Goal: Information Seeking & Learning: Learn about a topic

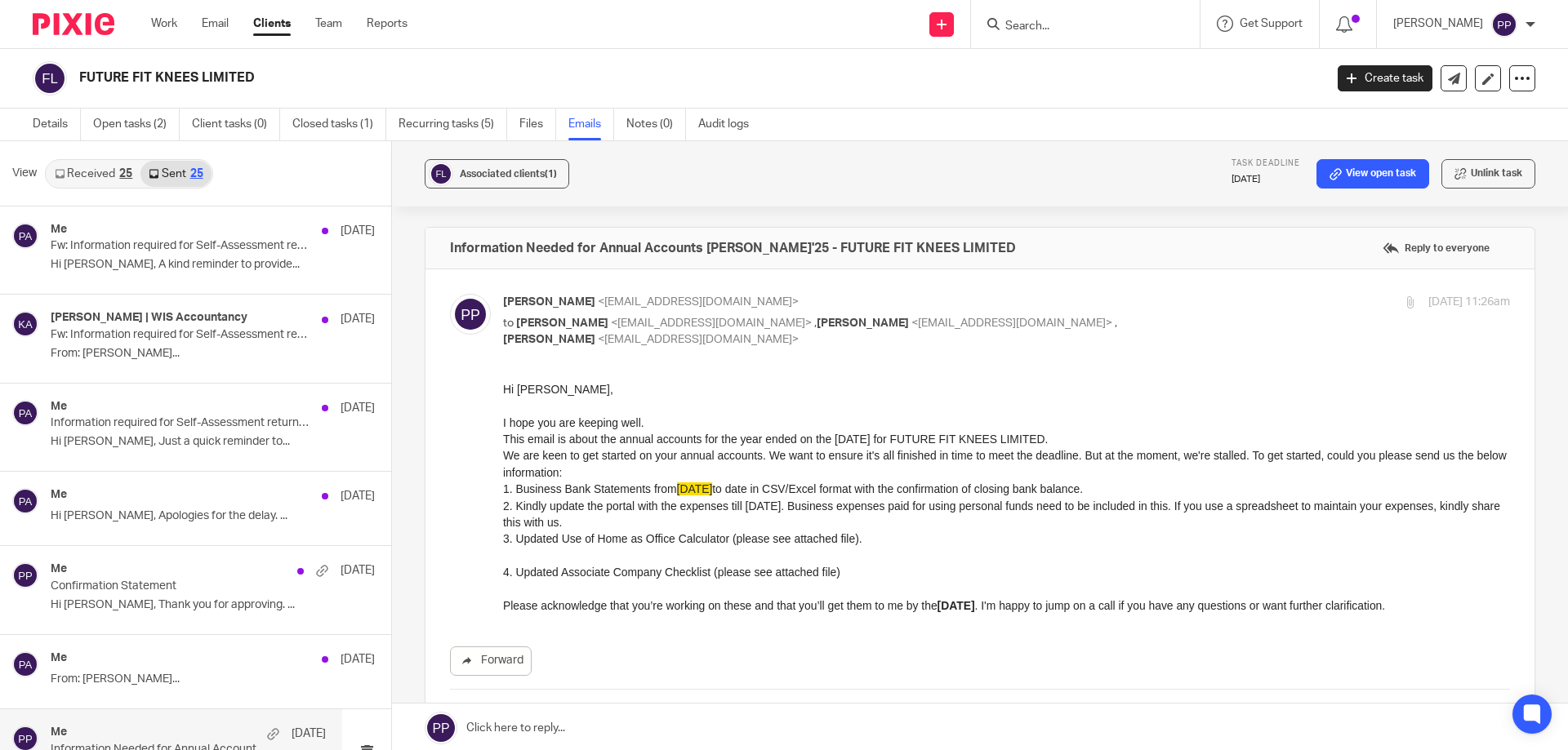
scroll to position [245, 0]
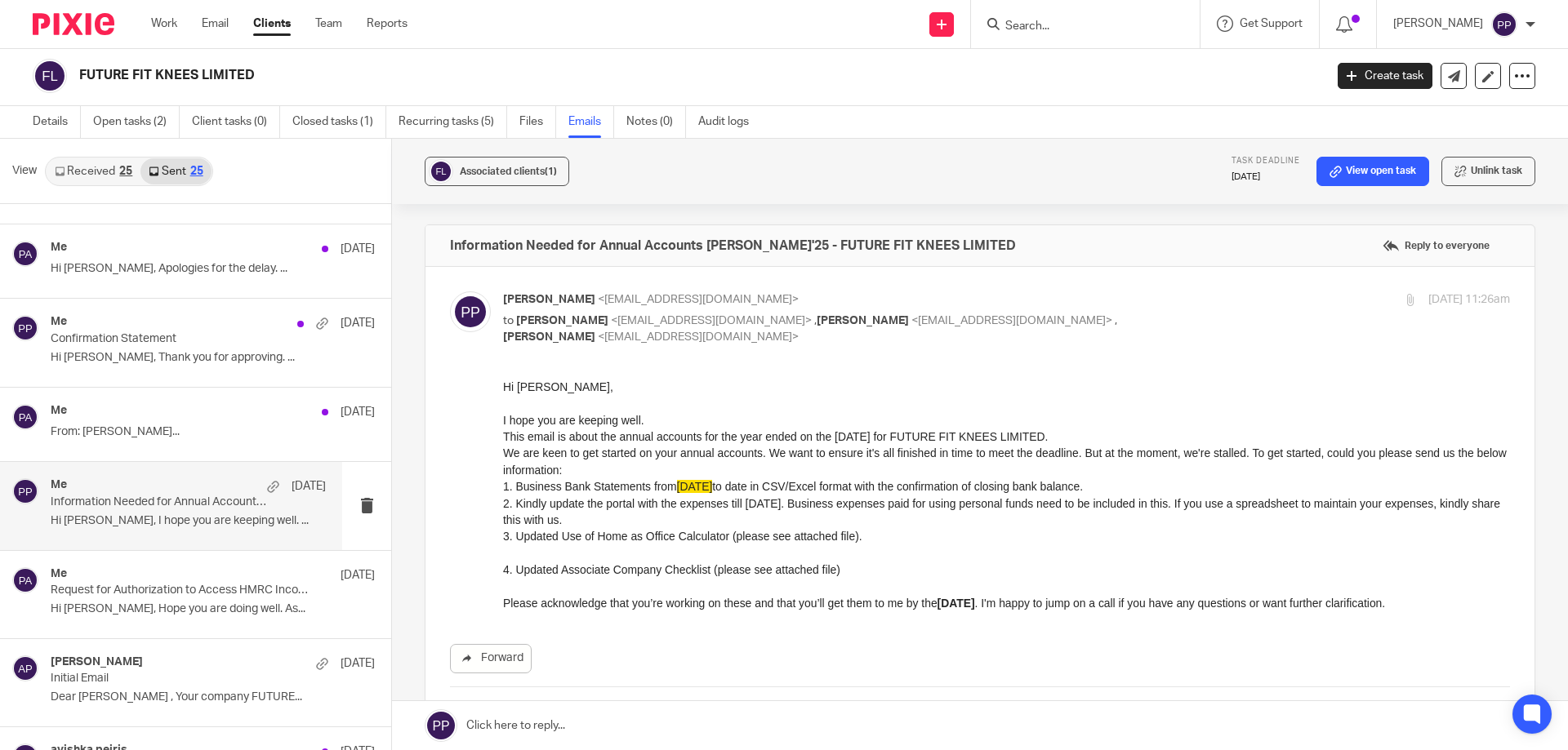
click at [1071, 22] on input "Search" at bounding box center [1077, 26] width 147 height 15
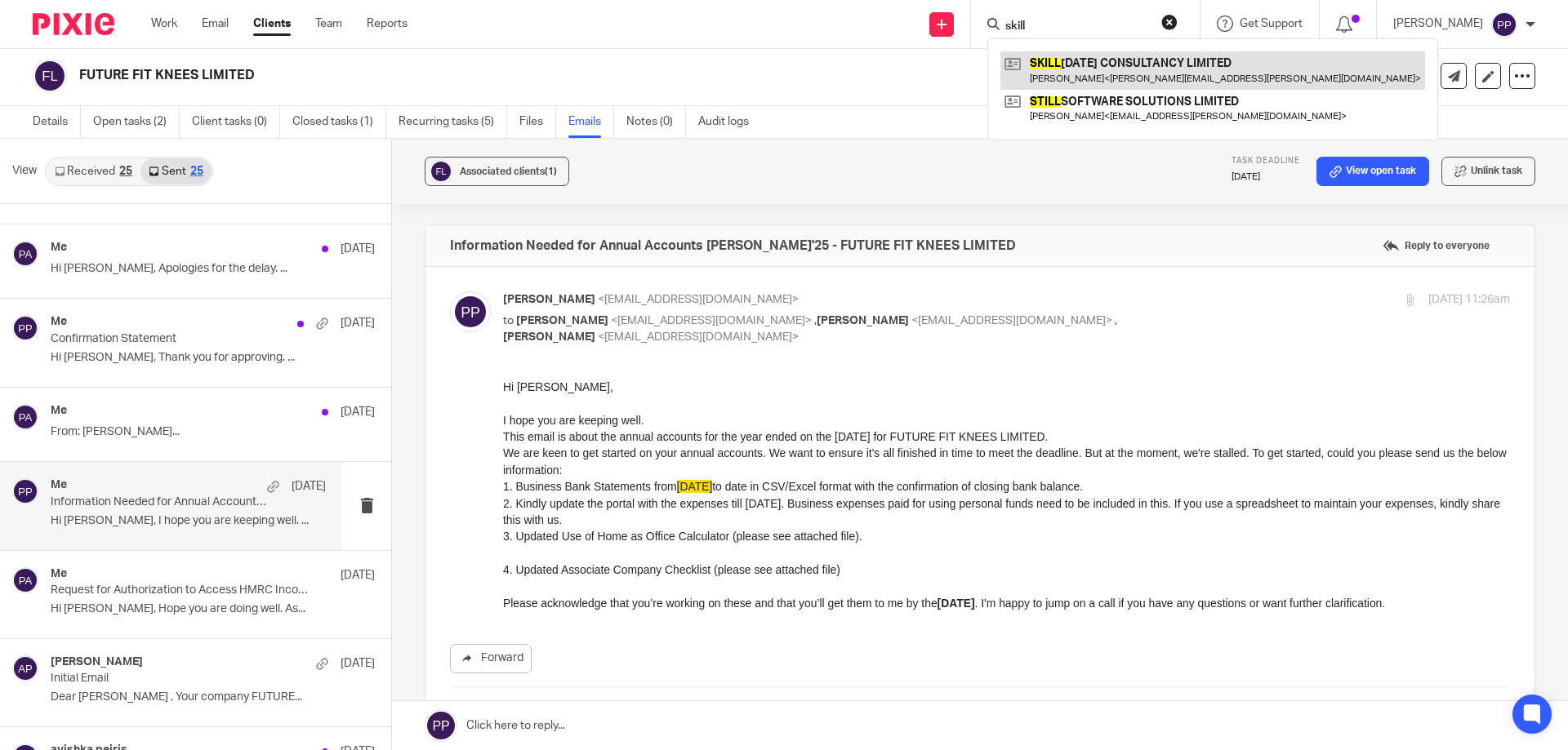
type input "skill"
click at [1061, 74] on link at bounding box center [1212, 70] width 425 height 37
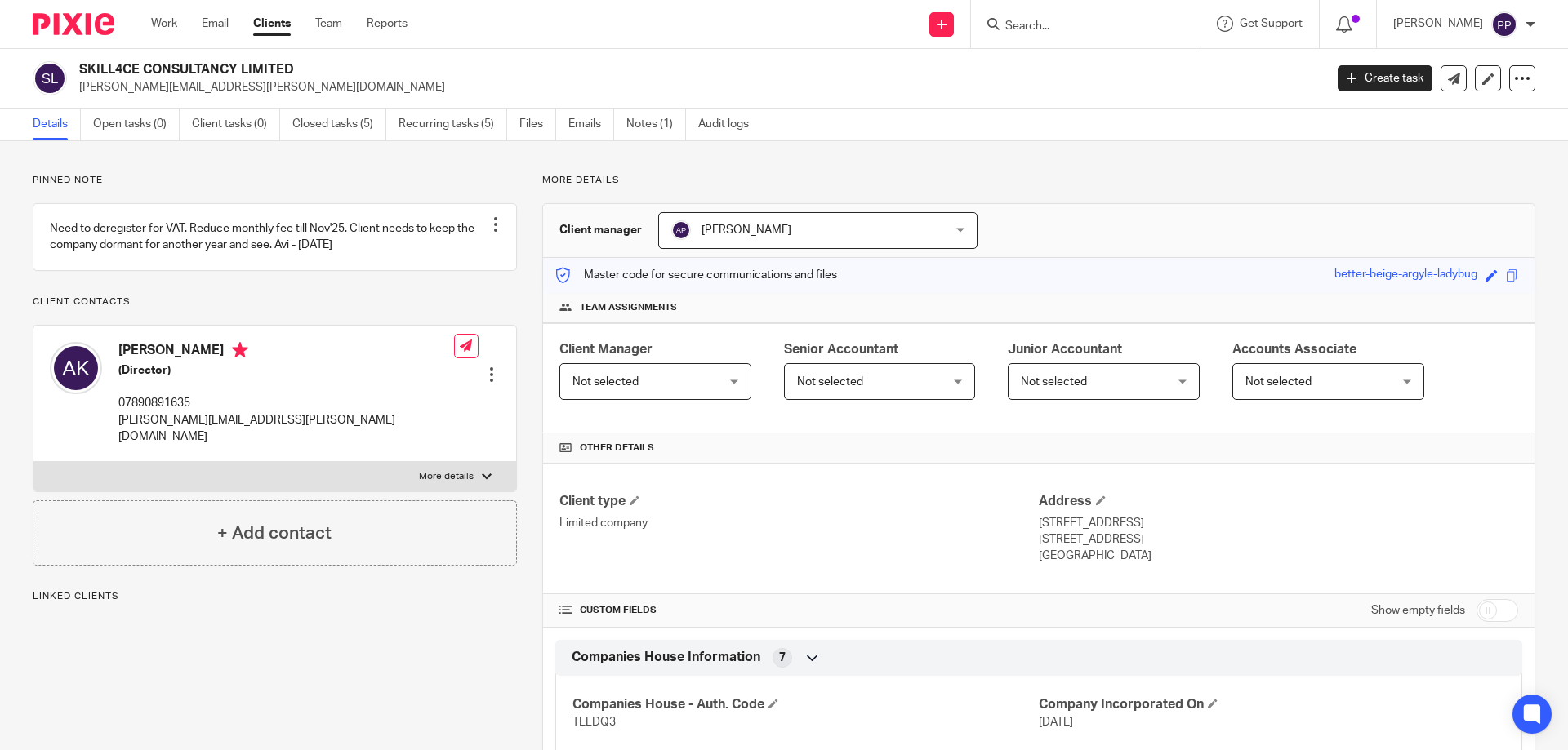
click at [163, 125] on link "Open tasks (0)" at bounding box center [136, 125] width 86 height 31
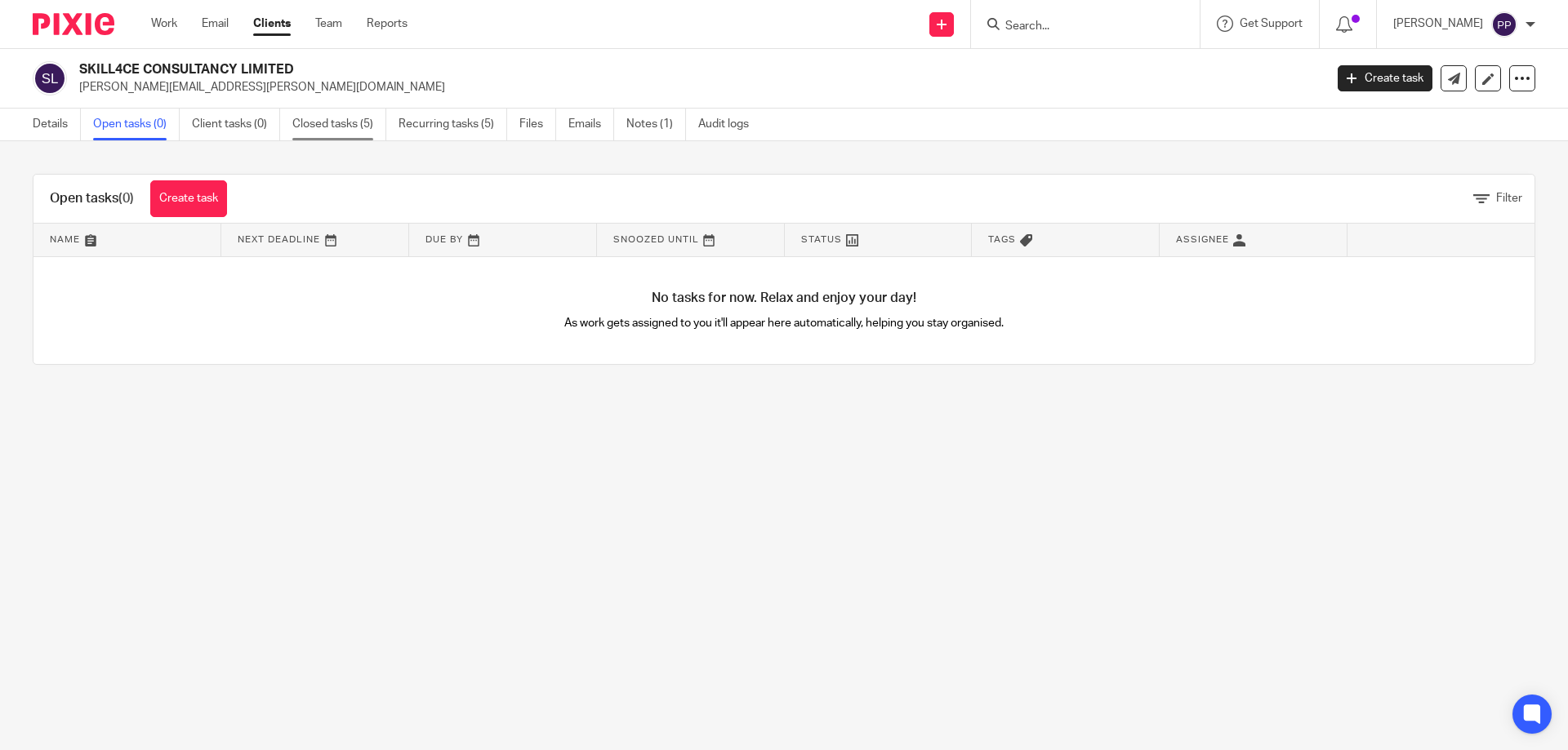
click at [321, 120] on link "Closed tasks (5)" at bounding box center [339, 125] width 94 height 31
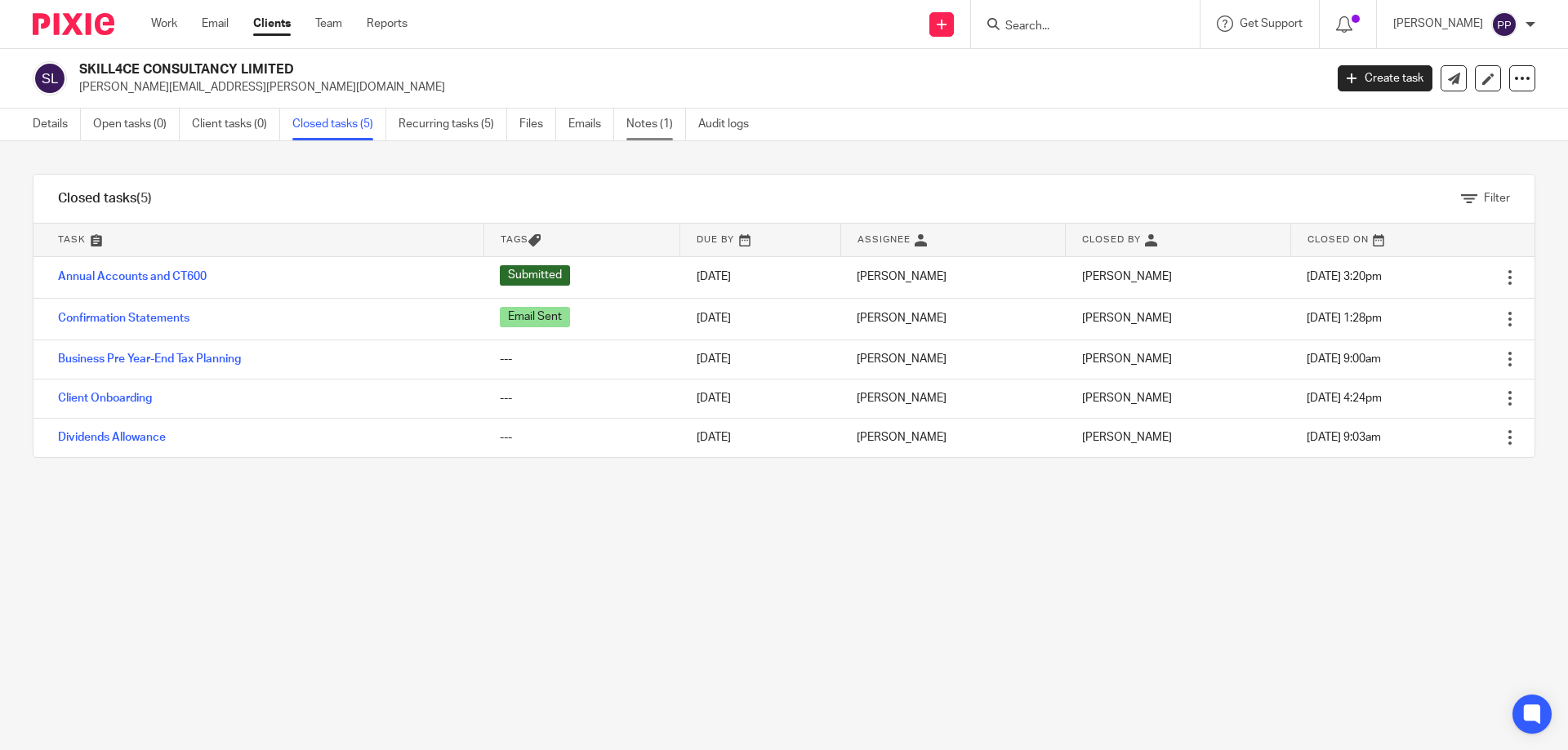
click at [653, 132] on link "Notes (1)" at bounding box center [656, 125] width 60 height 31
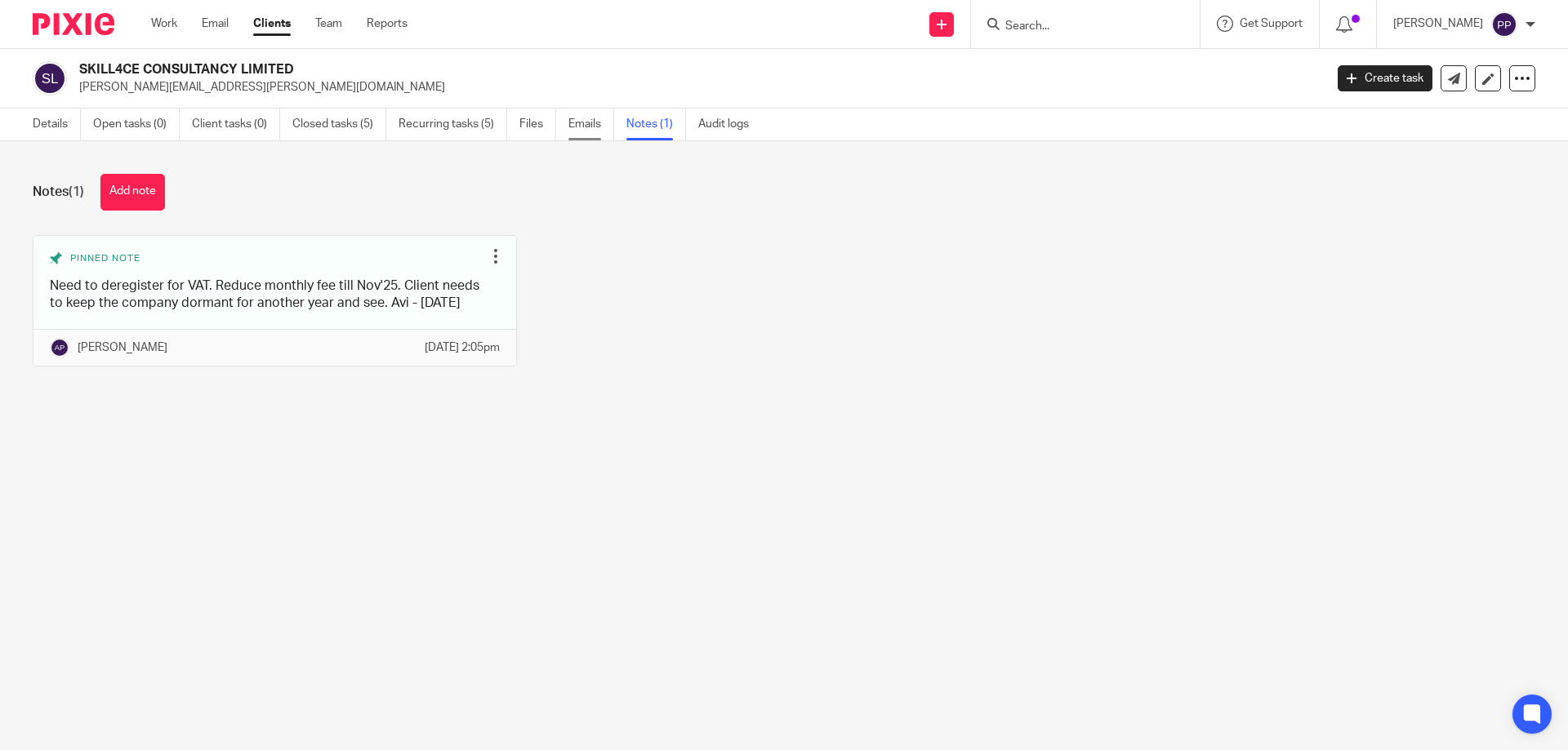
click at [573, 127] on link "Emails" at bounding box center [591, 125] width 46 height 31
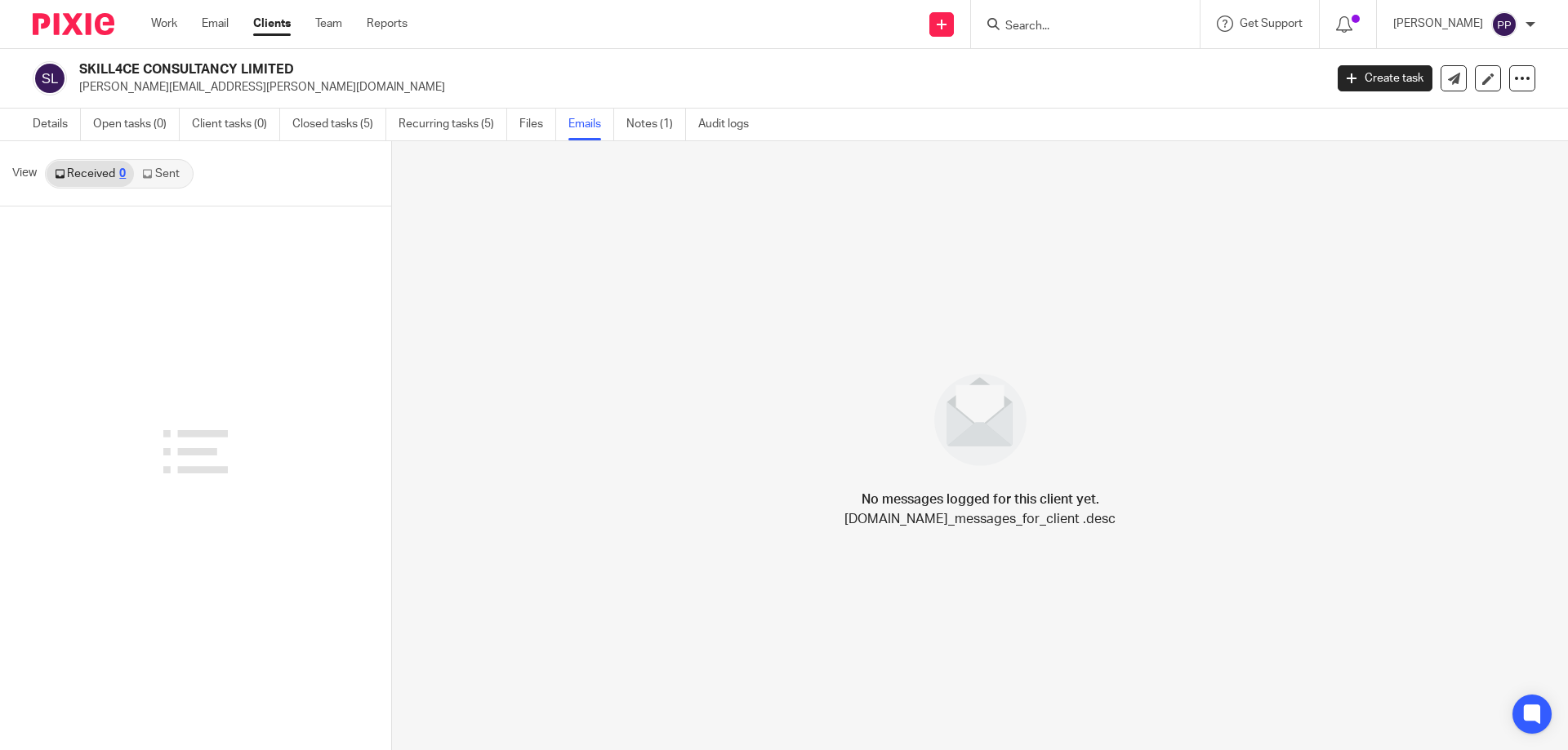
click at [162, 178] on link "Sent" at bounding box center [163, 174] width 57 height 26
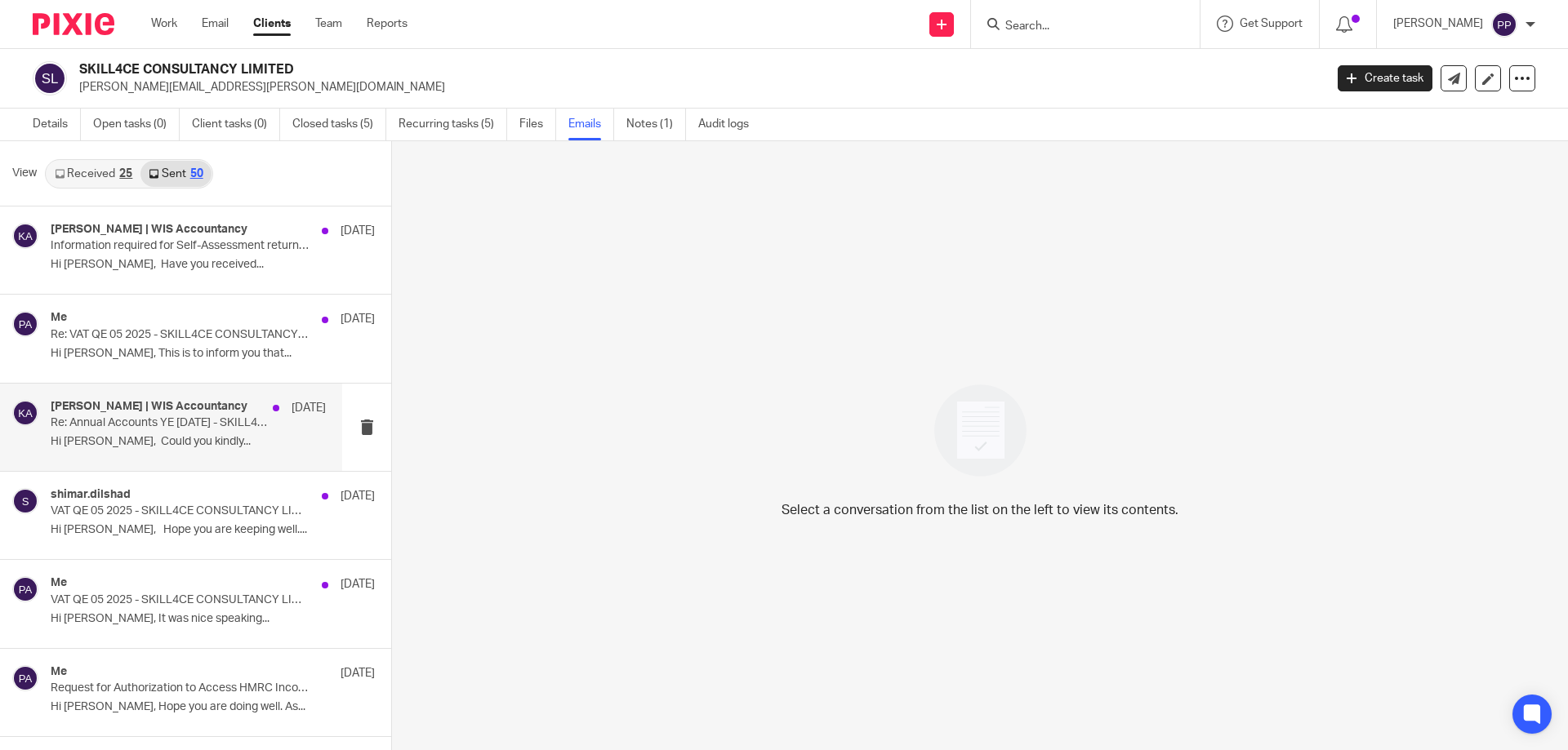
click at [173, 446] on p "Hi [PERSON_NAME], Could you kindly..." at bounding box center [188, 442] width 276 height 14
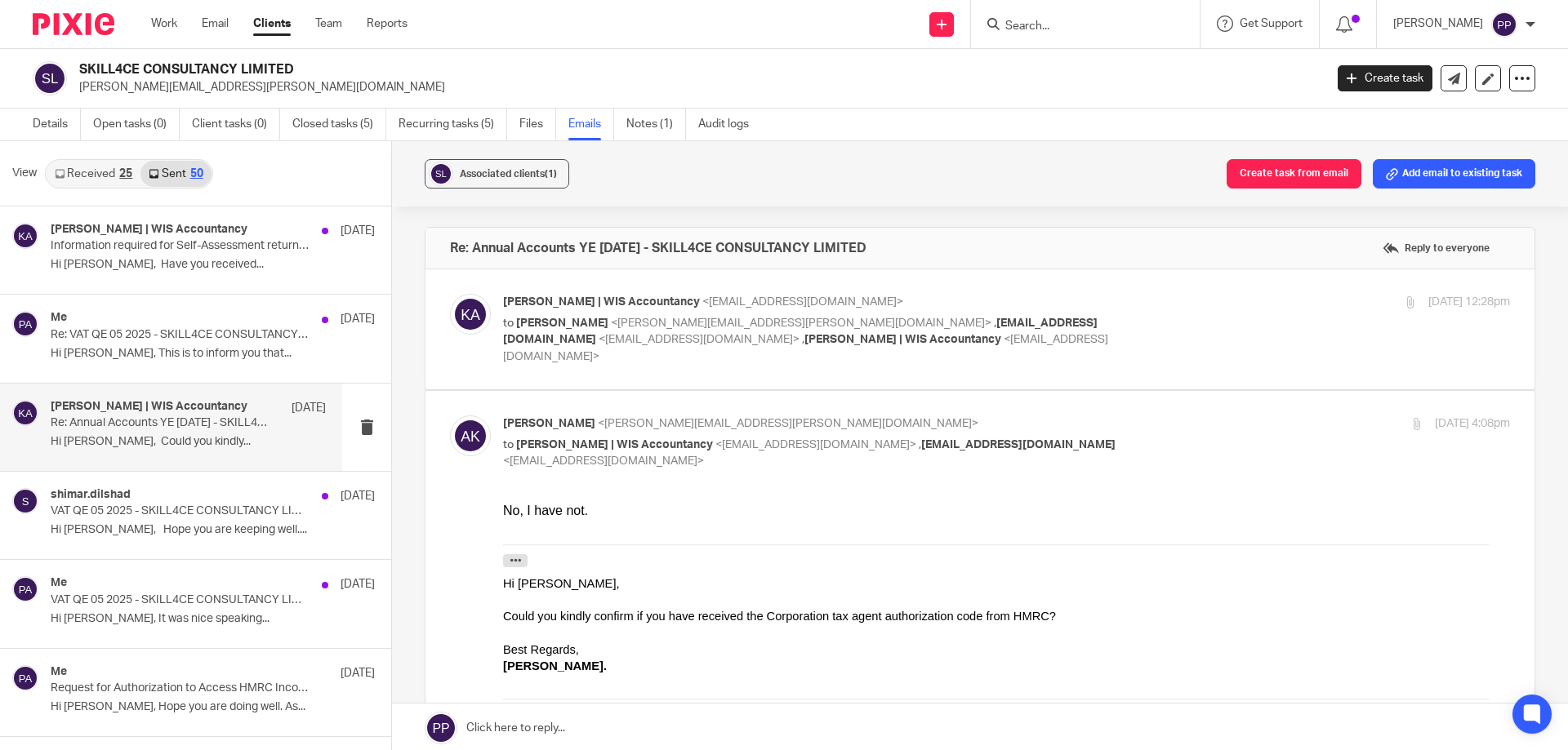
click at [622, 369] on label at bounding box center [980, 329] width 1109 height 120
click at [450, 294] on input "checkbox" at bounding box center [449, 293] width 1 height 1
checkbox input "true"
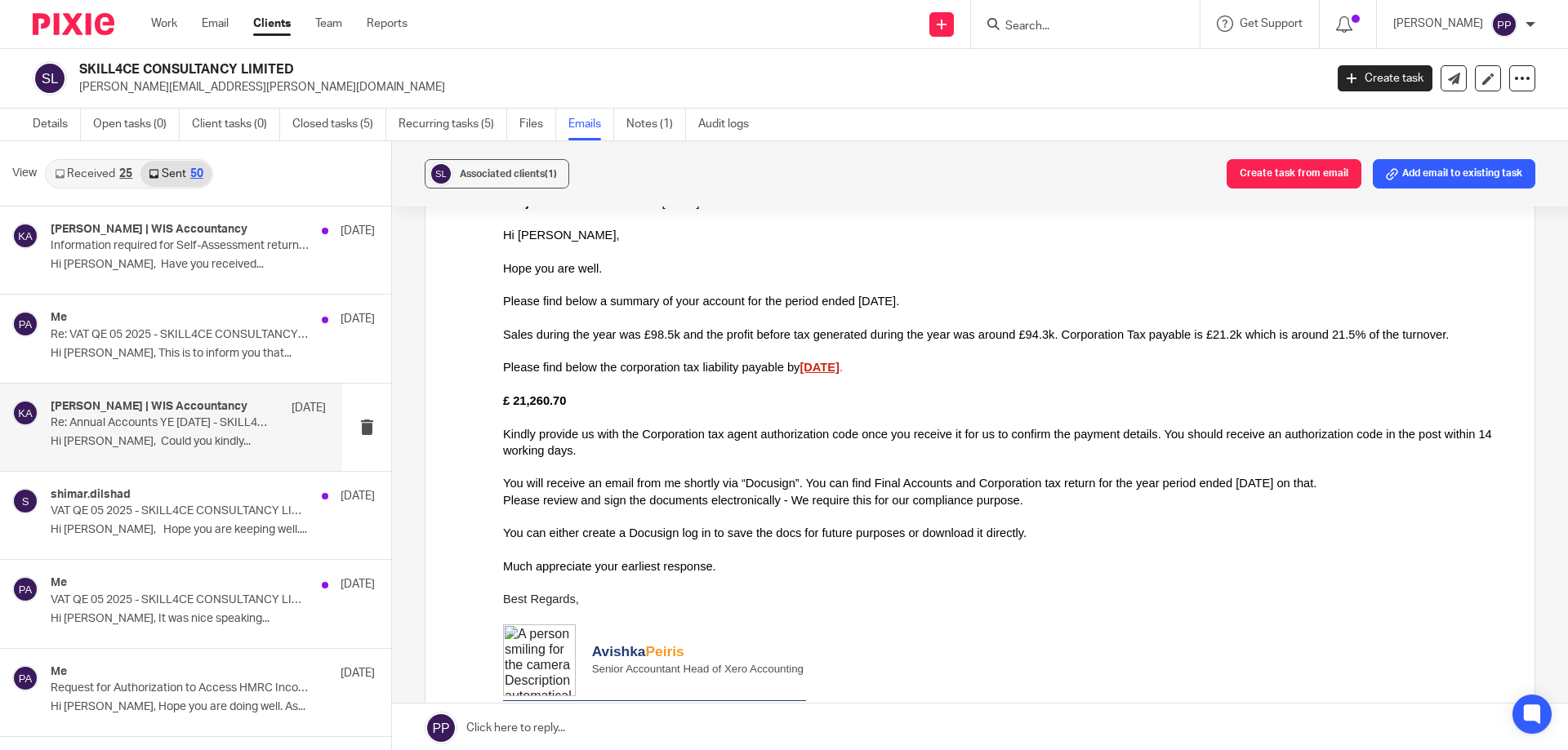
scroll to position [898, 0]
